Goal: Find contact information: Find contact information

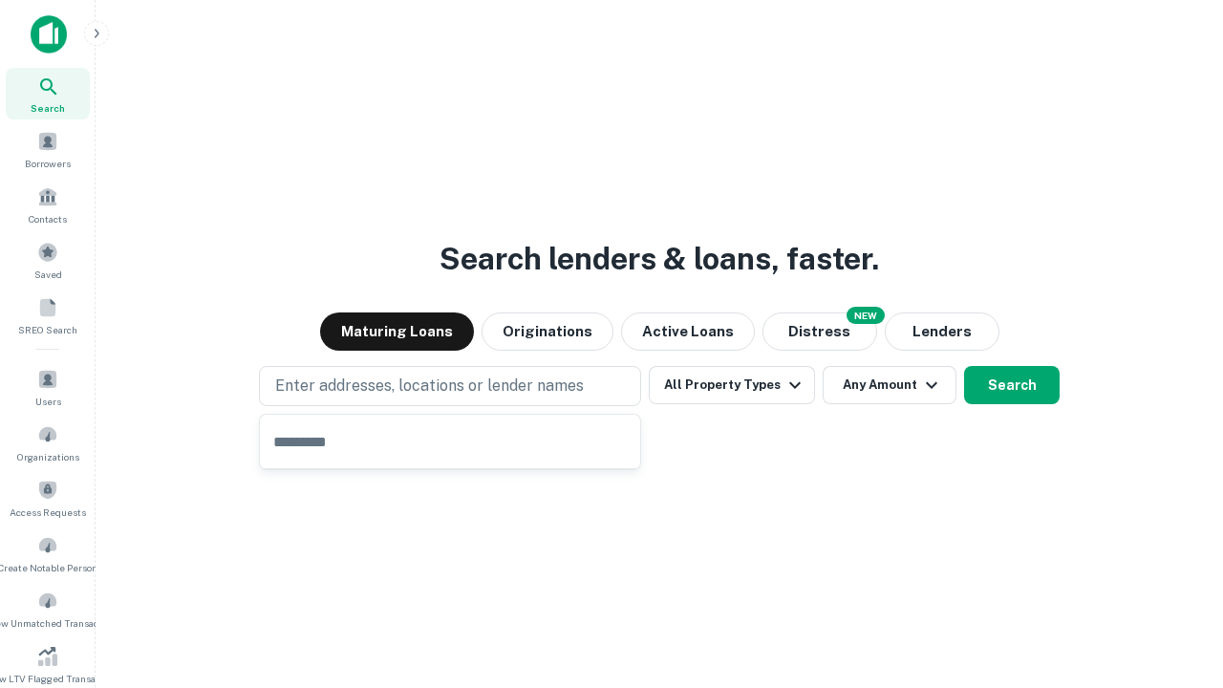
type input "**********"
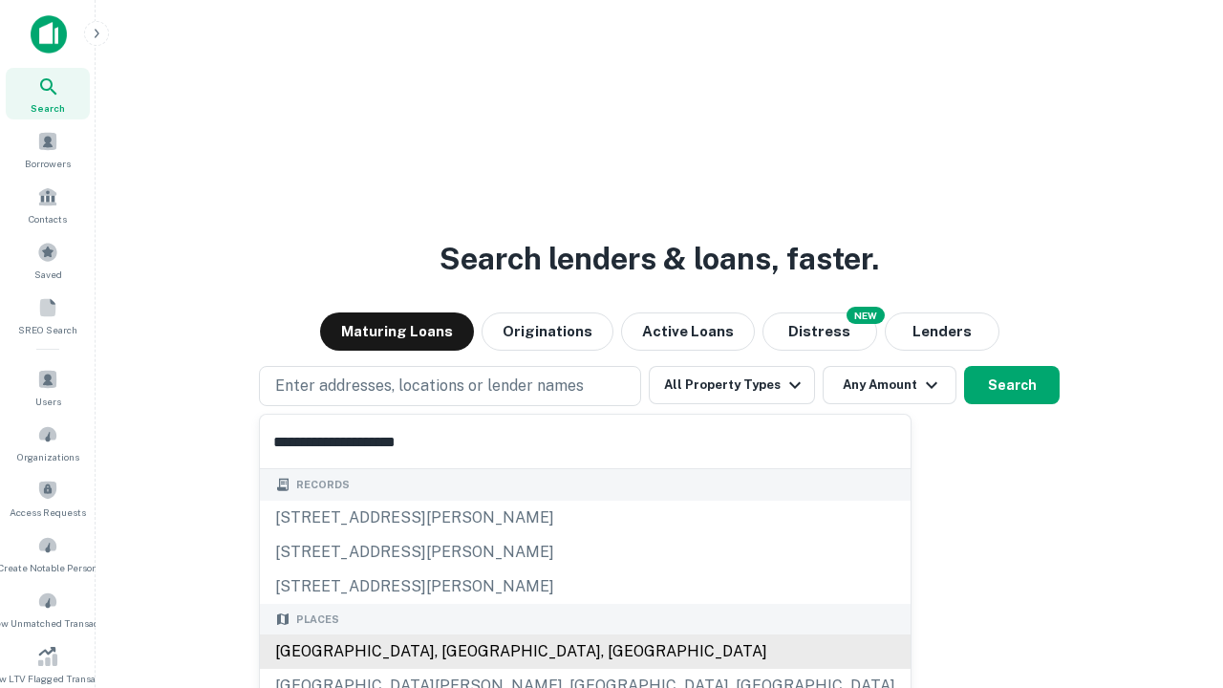
click at [457, 652] on div "Santa Monica, CA, USA" at bounding box center [585, 652] width 651 height 34
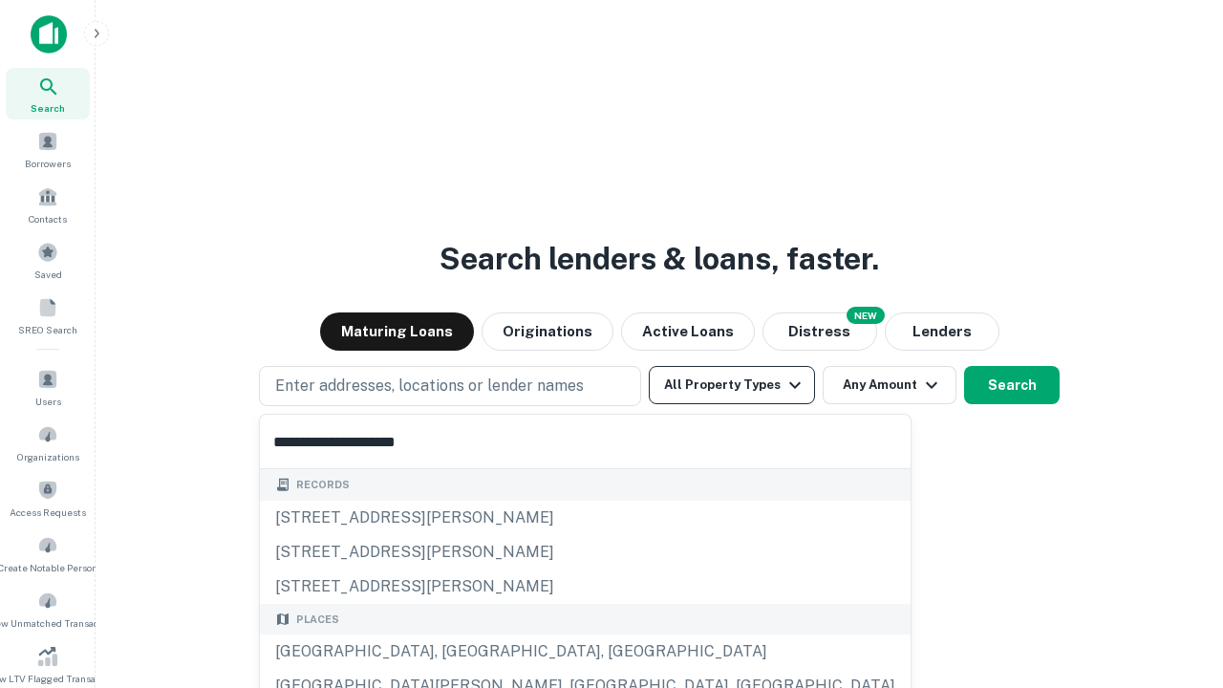
click at [732, 385] on button "All Property Types" at bounding box center [732, 385] width 166 height 38
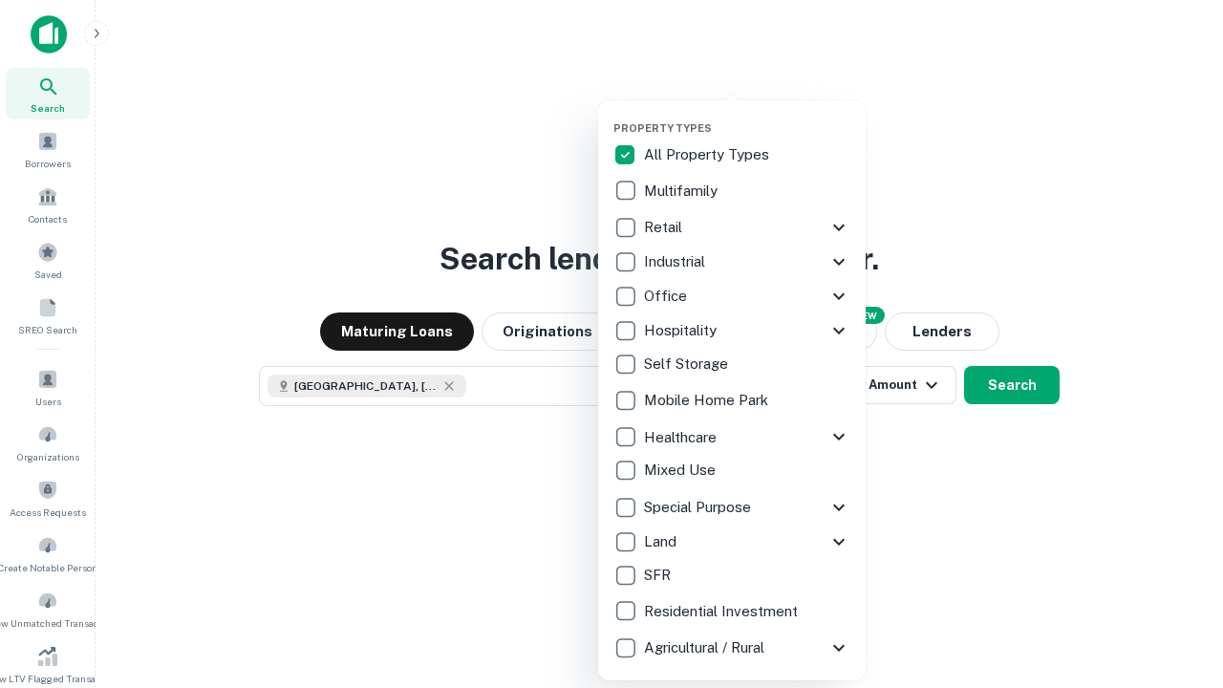
click at [747, 116] on button "button" at bounding box center [748, 116] width 268 height 1
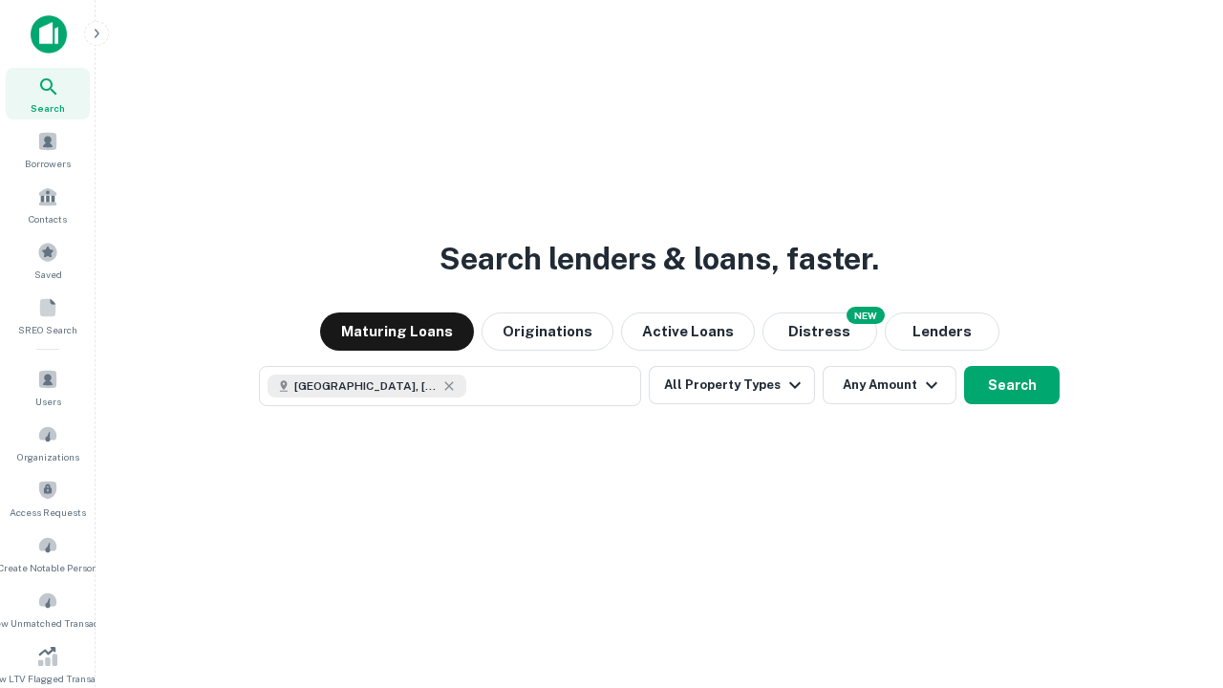
scroll to position [11, 230]
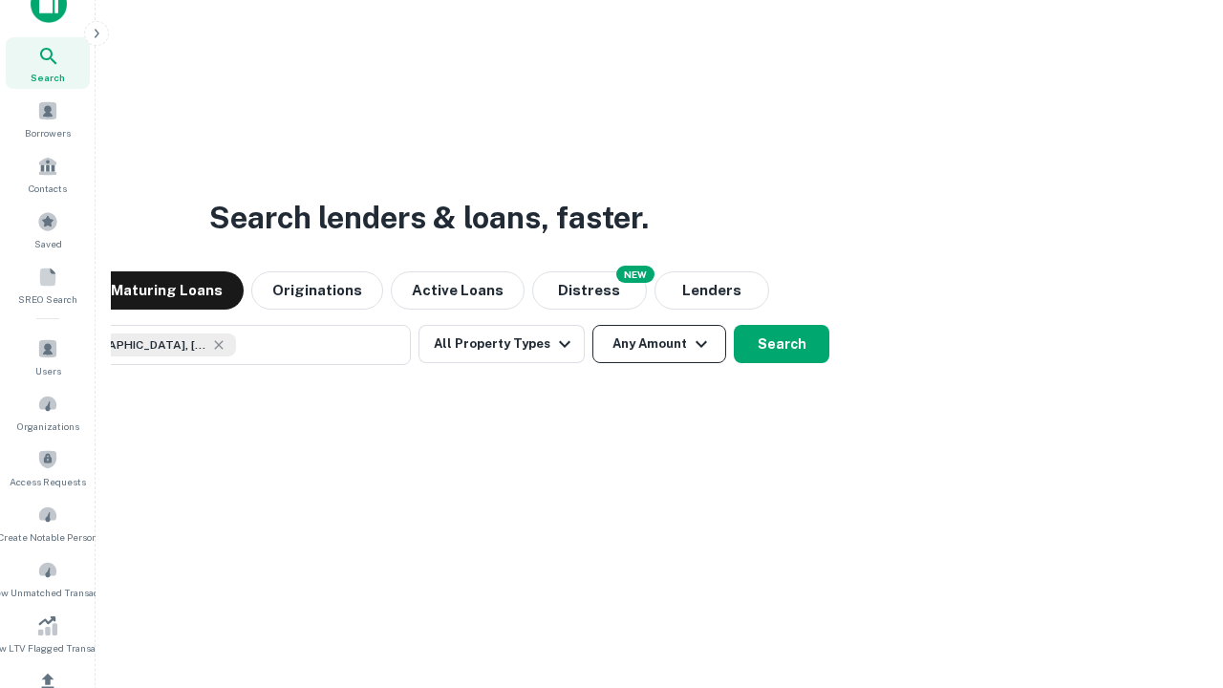
click at [593, 325] on button "Any Amount" at bounding box center [660, 344] width 134 height 38
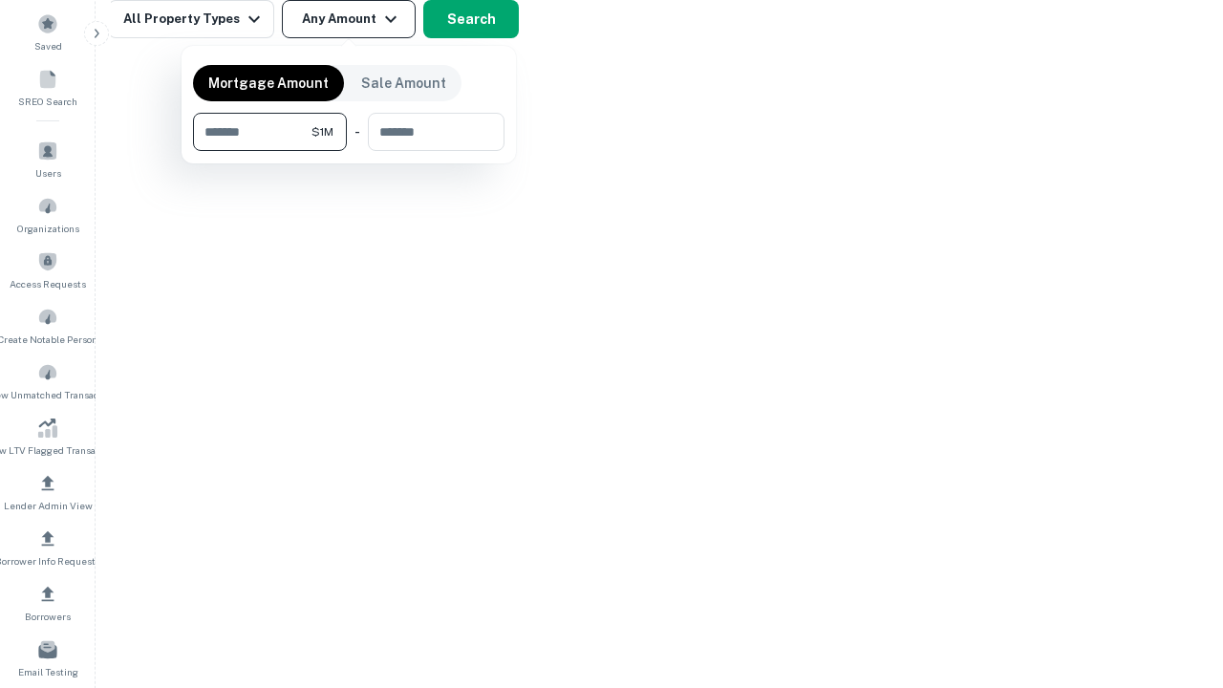
type input "*******"
click at [349, 151] on button "button" at bounding box center [349, 151] width 312 height 1
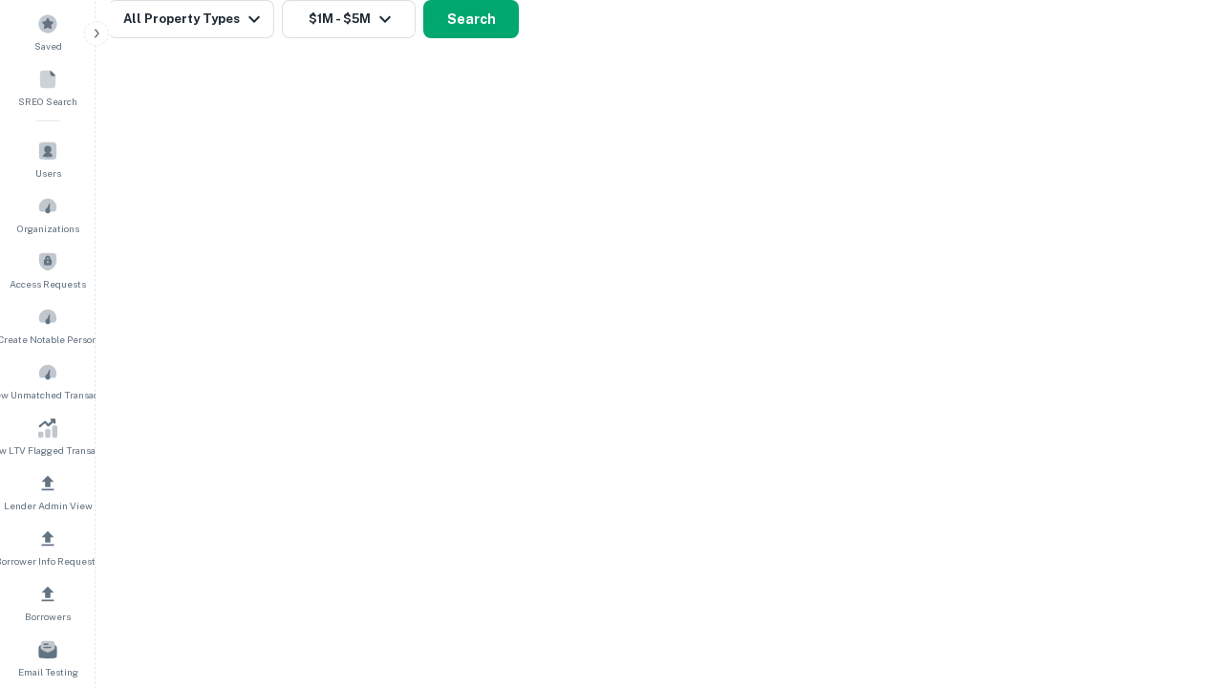
scroll to position [31, 0]
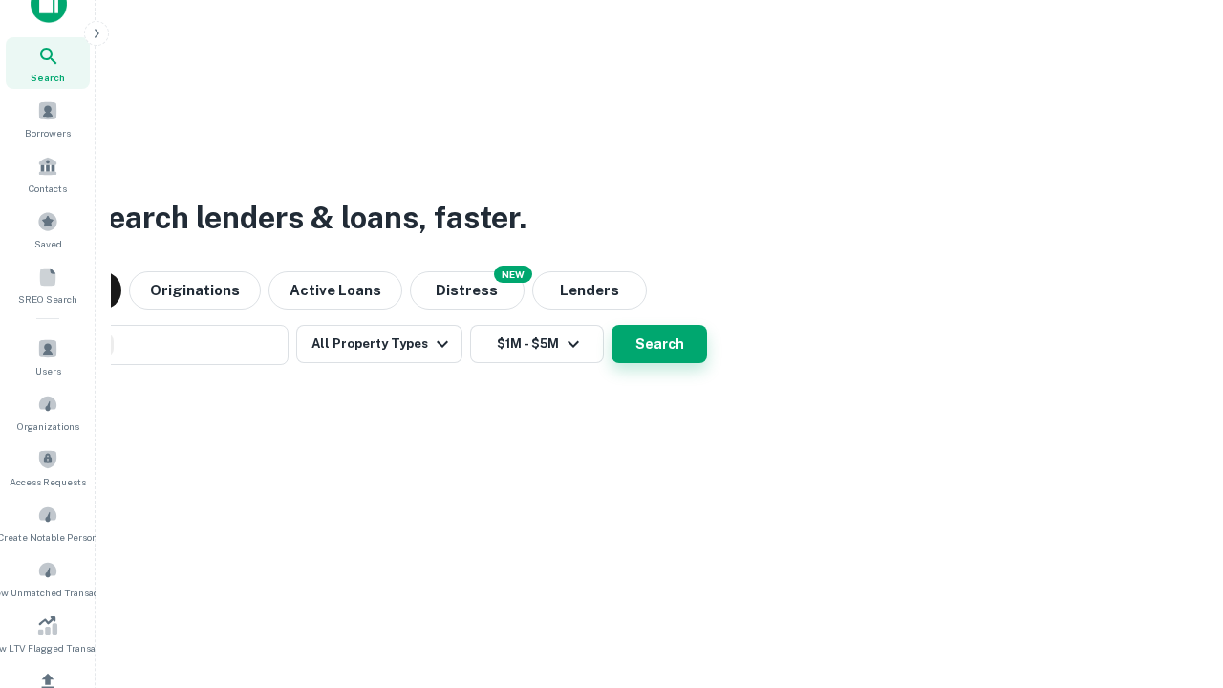
click at [612, 325] on button "Search" at bounding box center [660, 344] width 96 height 38
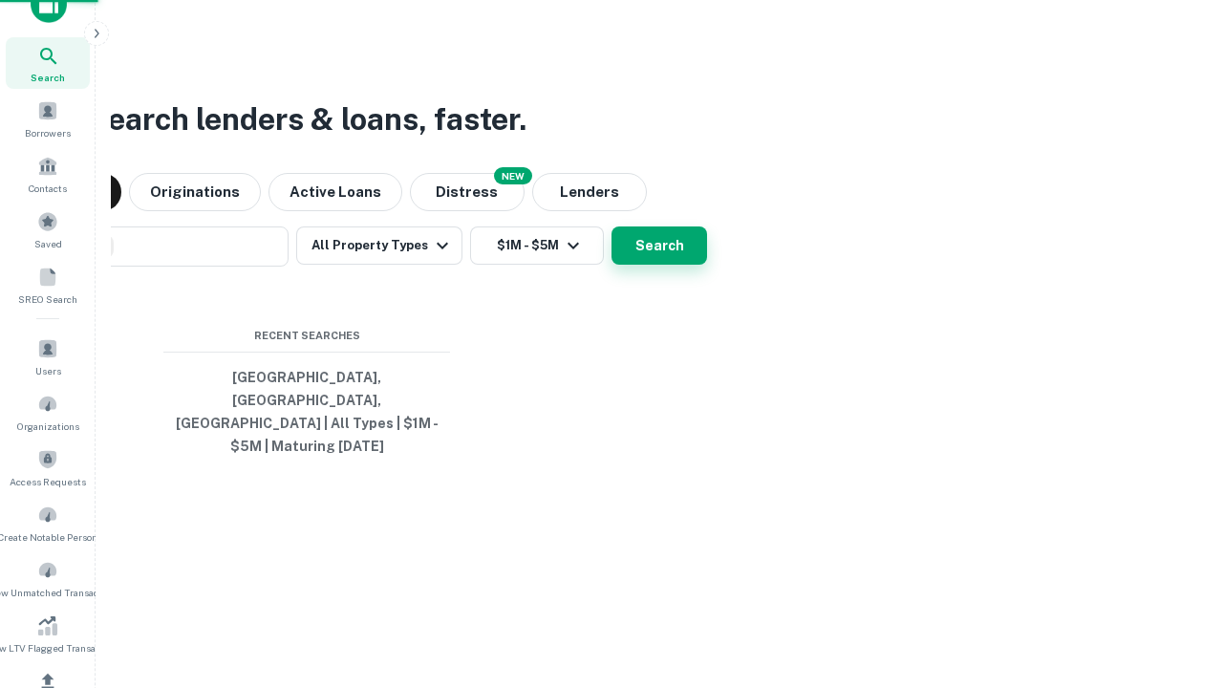
scroll to position [228, 0]
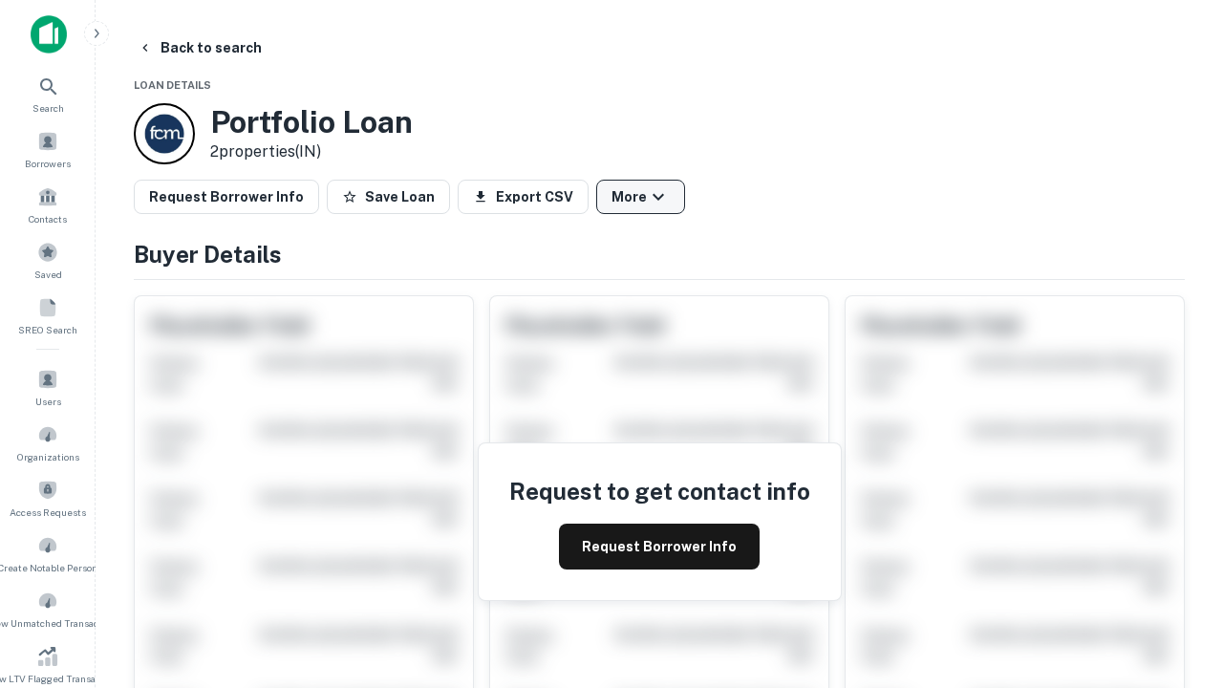
click at [640, 197] on button "More" at bounding box center [640, 197] width 89 height 34
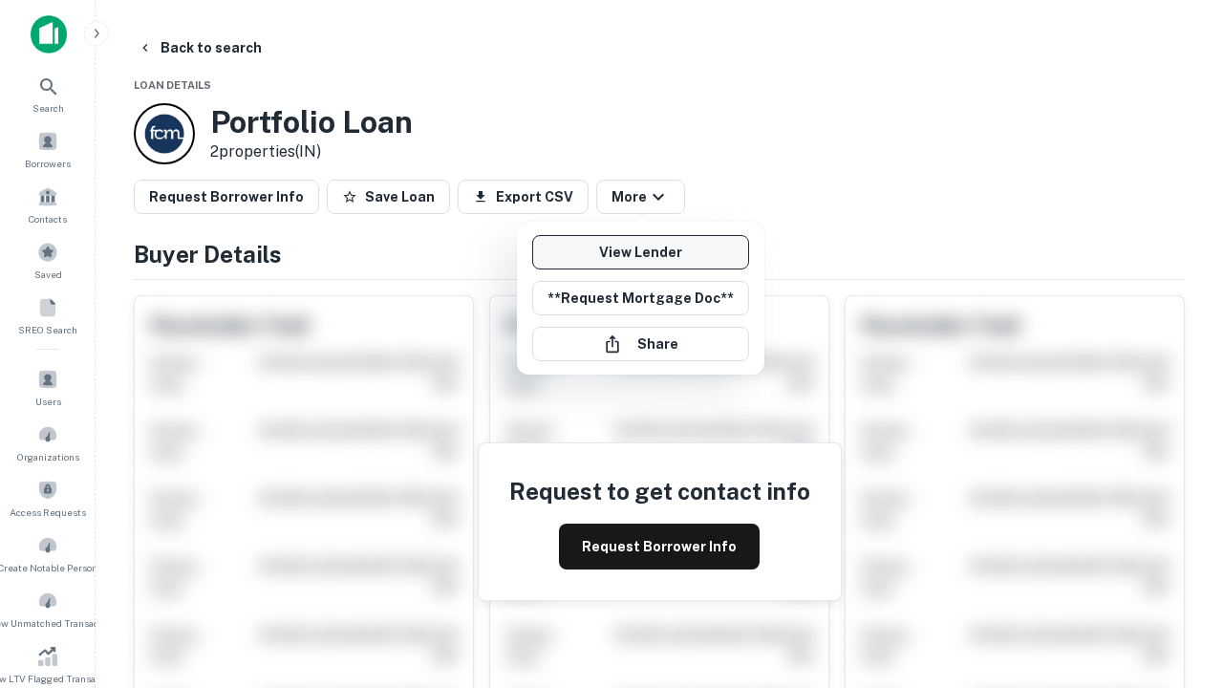
click at [640, 252] on link "View Lender" at bounding box center [640, 252] width 217 height 34
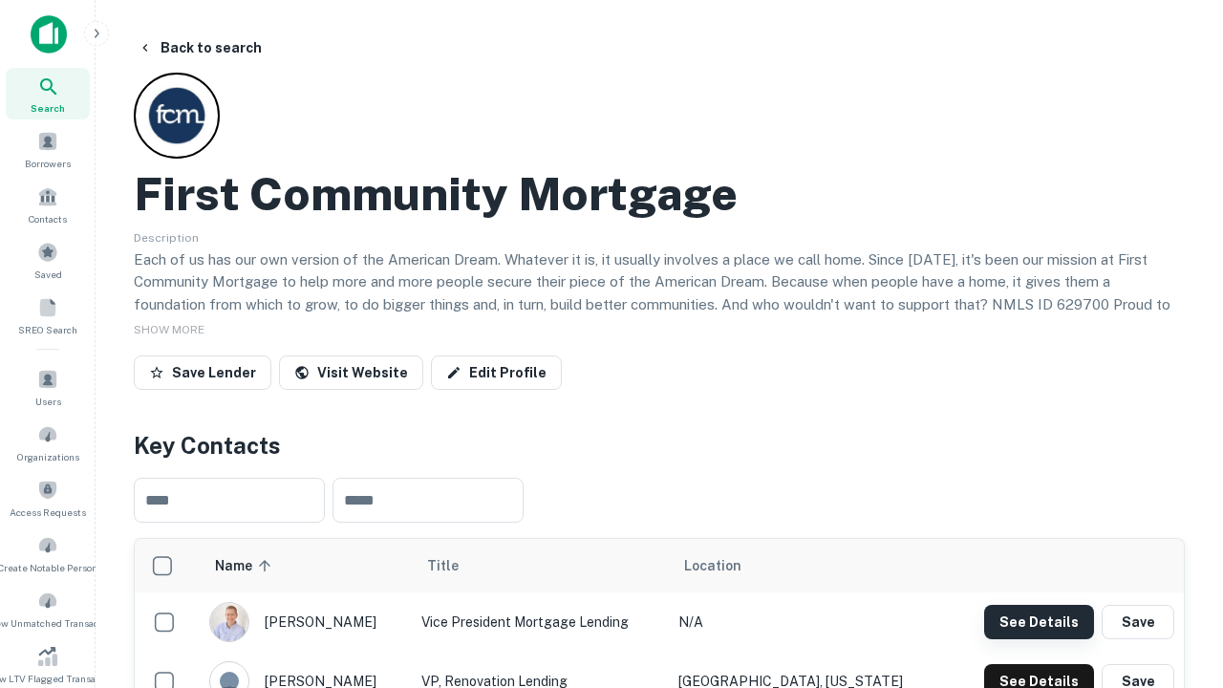
click at [1039, 621] on button "See Details" at bounding box center [1039, 622] width 110 height 34
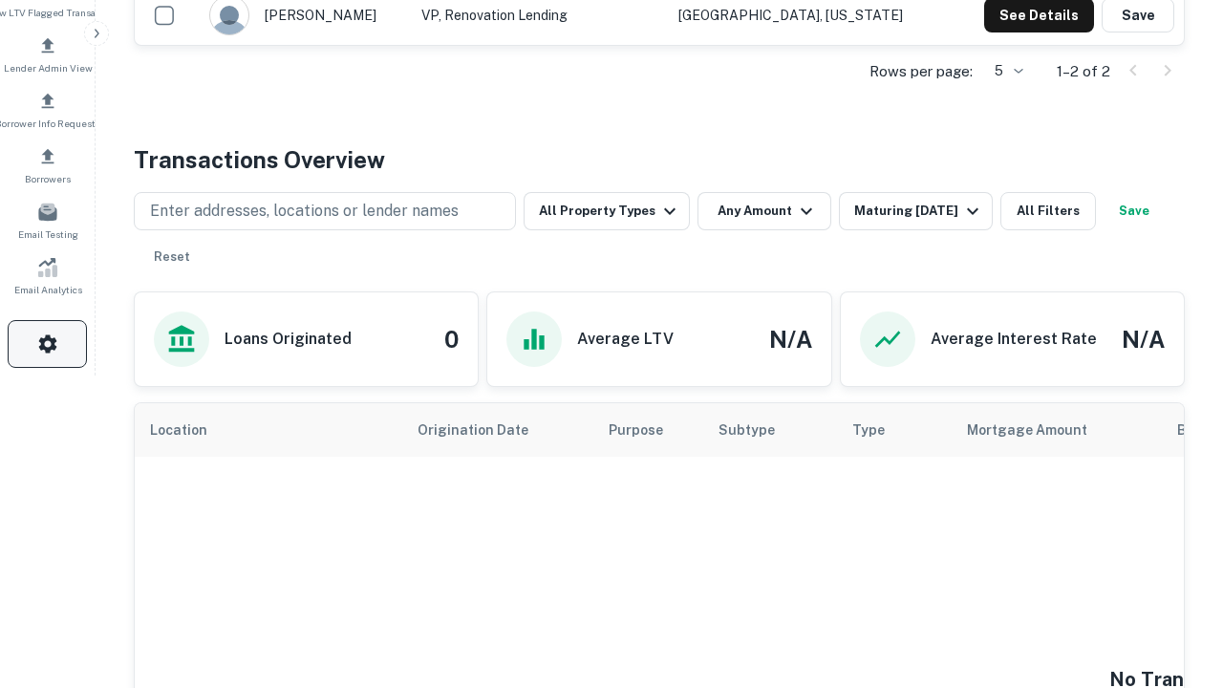
click at [47, 344] on icon "button" at bounding box center [47, 344] width 23 height 23
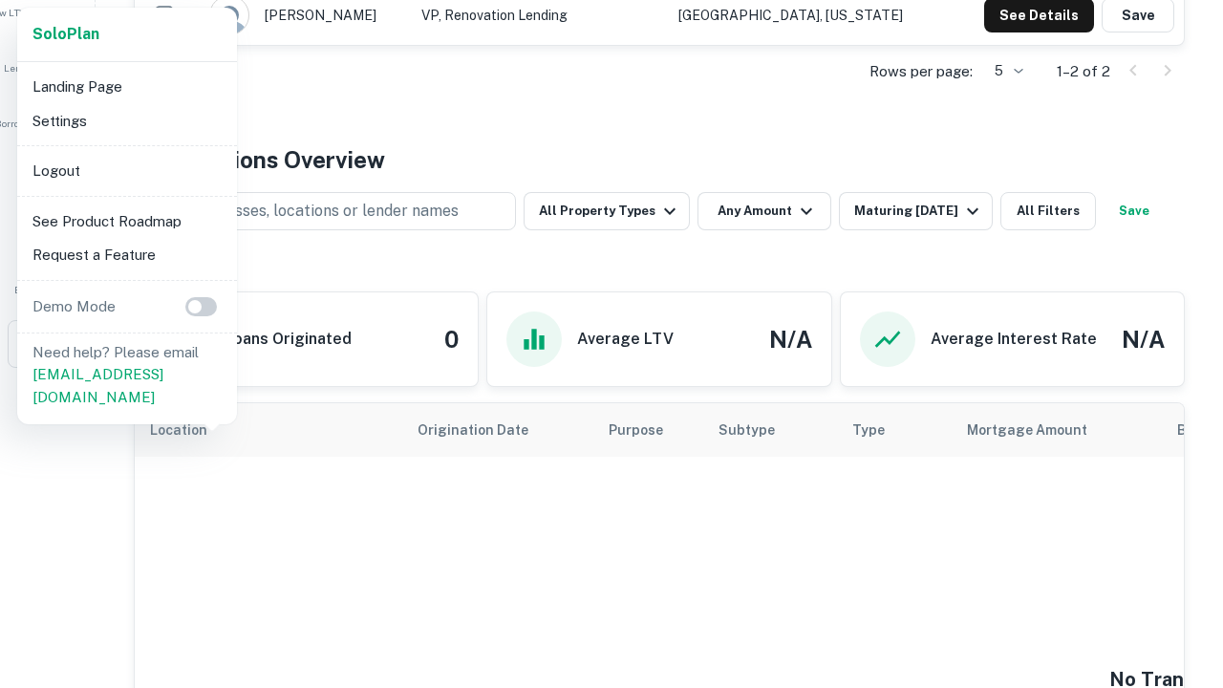
click at [126, 170] on li "Logout" at bounding box center [127, 171] width 205 height 34
